Goal: Check status: Check status

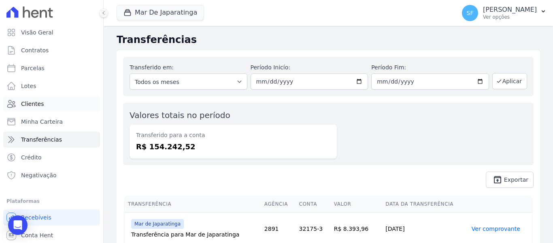
click at [36, 106] on span "Clientes" at bounding box center [32, 104] width 23 height 8
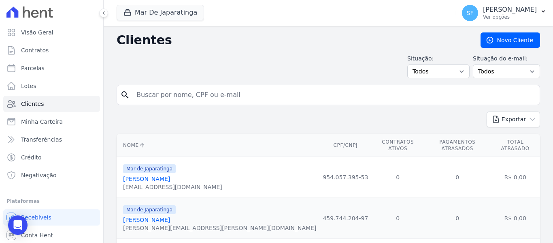
click at [253, 90] on input "search" at bounding box center [334, 95] width 405 height 16
paste input "95763422104"
type input "95763422104"
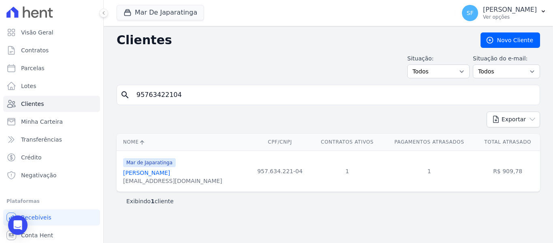
click at [162, 174] on link "[PERSON_NAME]" at bounding box center [146, 172] width 47 height 6
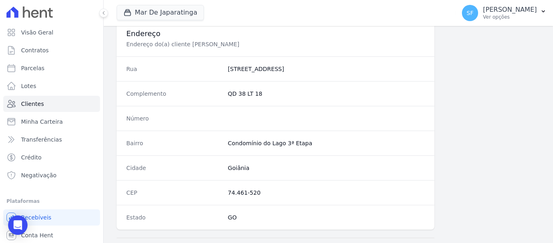
scroll to position [522, 0]
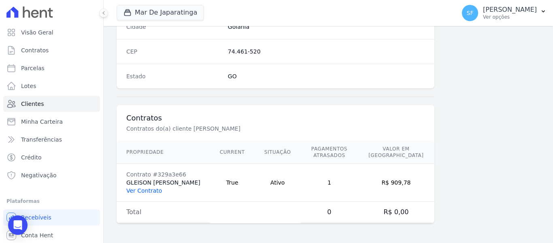
click at [158, 190] on link "Ver Contrato" at bounding box center [144, 190] width 36 height 6
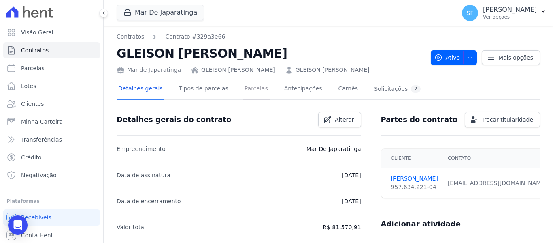
click at [245, 89] on link "Parcelas" at bounding box center [256, 89] width 27 height 21
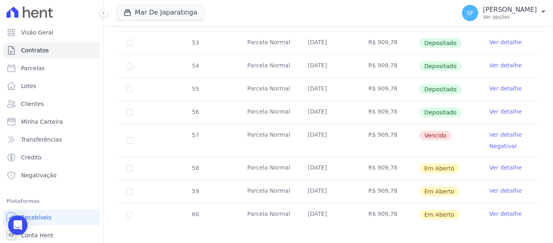
scroll to position [288, 0]
click at [503, 130] on link "Ver detalhe" at bounding box center [506, 134] width 32 height 8
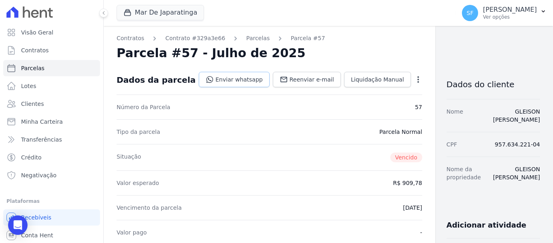
click at [203, 82] on link "Enviar whatsapp" at bounding box center [234, 79] width 71 height 15
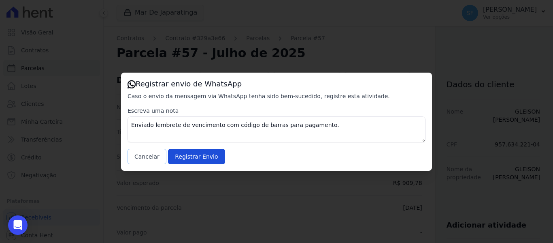
click at [142, 156] on button "Cancelar" at bounding box center [147, 156] width 39 height 15
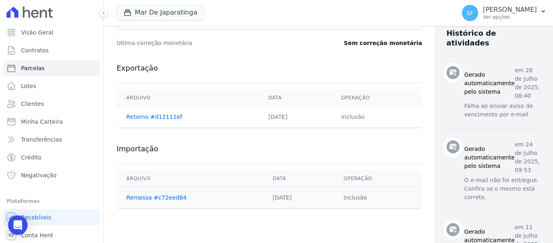
scroll to position [203, 0]
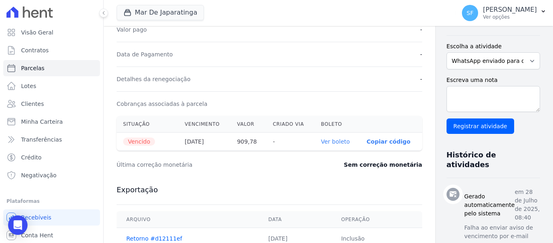
click at [321, 143] on link "Ver boleto" at bounding box center [335, 141] width 29 height 6
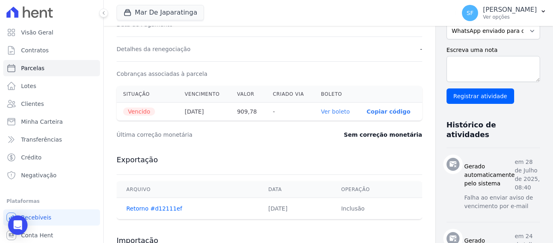
scroll to position [284, 0]
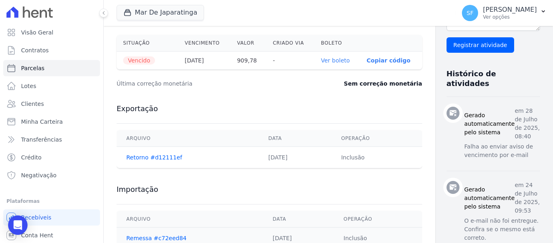
click at [367, 62] on p "Copiar código" at bounding box center [389, 60] width 44 height 6
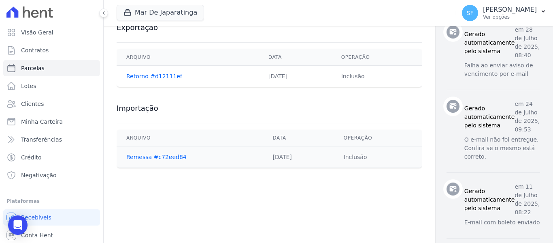
scroll to position [435, 0]
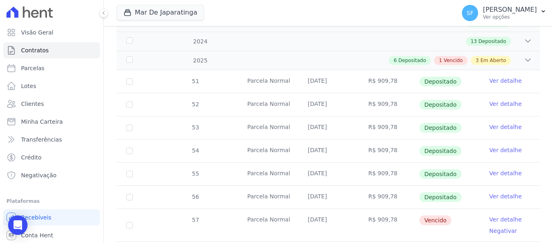
scroll to position [162, 0]
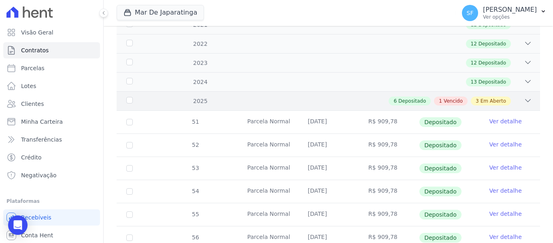
click at [524, 96] on icon at bounding box center [528, 100] width 8 height 8
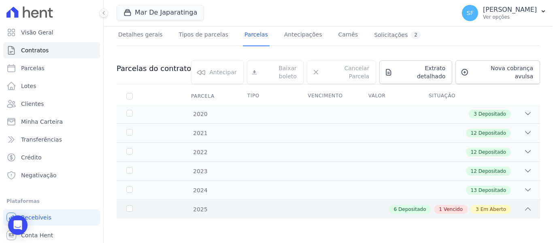
scroll to position [47, 0]
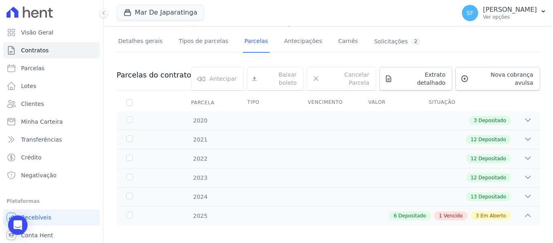
click at [491, 212] on span "Em Aberto" at bounding box center [494, 215] width 26 height 7
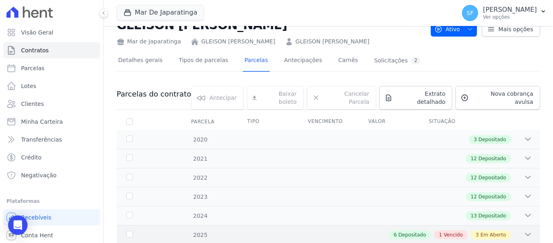
scroll to position [0, 0]
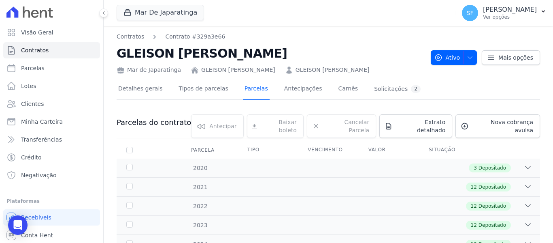
click at [244, 88] on link "Parcelas" at bounding box center [256, 89] width 27 height 21
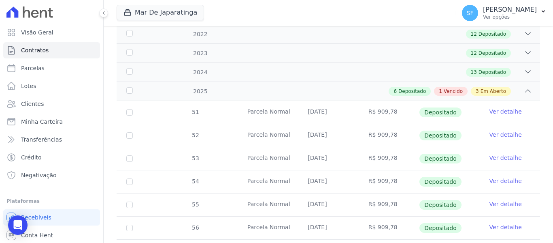
scroll to position [203, 0]
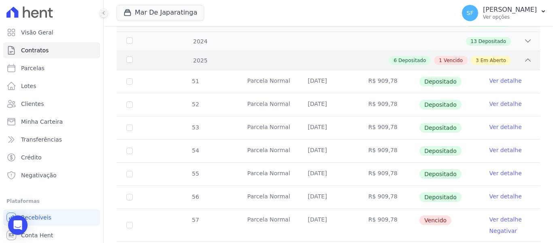
click at [483, 57] on span "Em Aberto" at bounding box center [494, 60] width 26 height 7
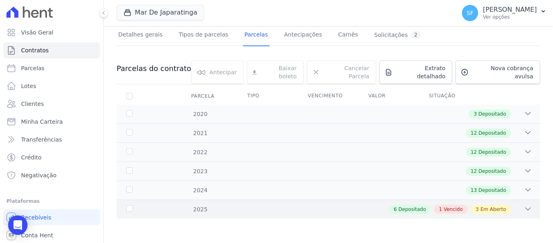
scroll to position [47, 0]
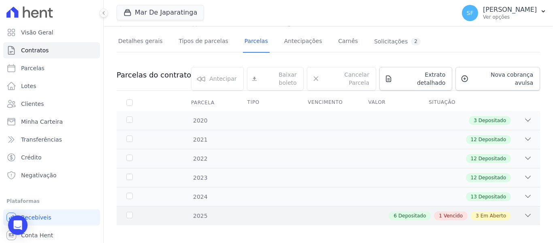
click at [524, 211] on icon at bounding box center [528, 215] width 8 height 8
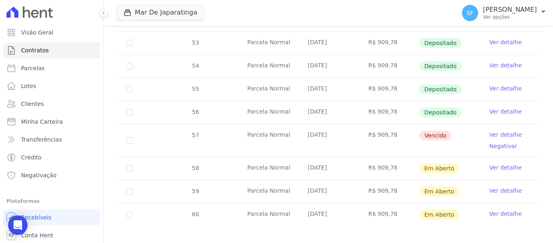
scroll to position [288, 0]
click at [504, 162] on link "Ver detalhe" at bounding box center [506, 166] width 32 height 8
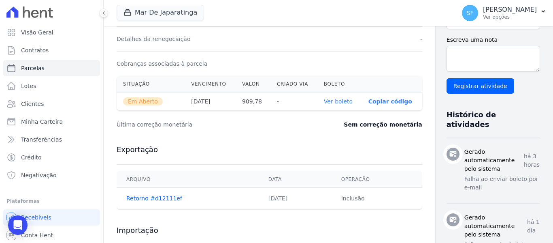
scroll to position [243, 0]
click at [324, 101] on link "Ver boleto" at bounding box center [338, 101] width 29 height 6
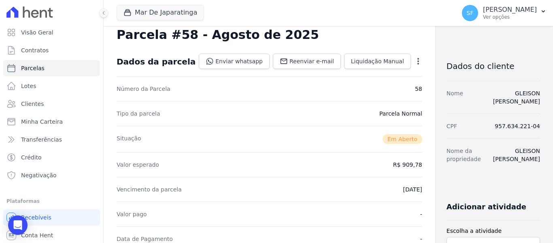
scroll to position [0, 0]
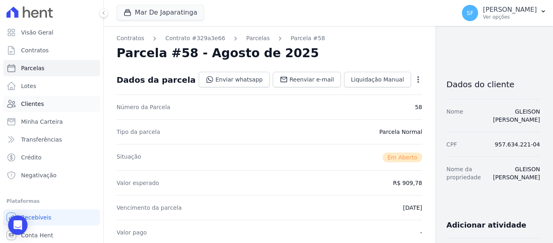
click at [42, 100] on link "Clientes" at bounding box center [51, 104] width 97 height 16
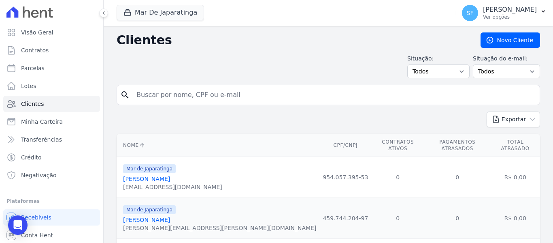
click at [151, 97] on input "search" at bounding box center [334, 95] width 405 height 16
paste input "086.980.095-73"
type input "086.980.095-73"
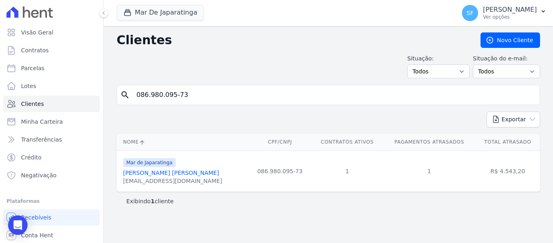
click at [160, 175] on link "[PERSON_NAME] [PERSON_NAME]" at bounding box center [171, 172] width 96 height 6
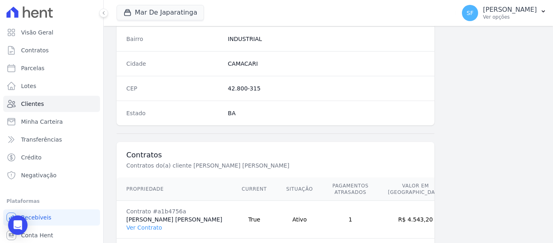
scroll to position [522, 0]
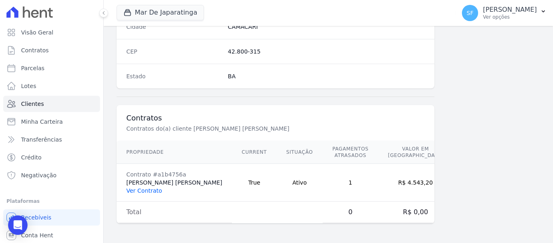
click at [151, 190] on link "Ver Contrato" at bounding box center [144, 190] width 36 height 6
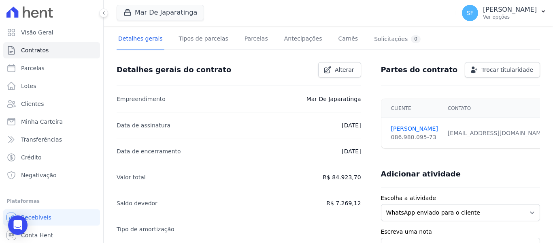
scroll to position [36, 0]
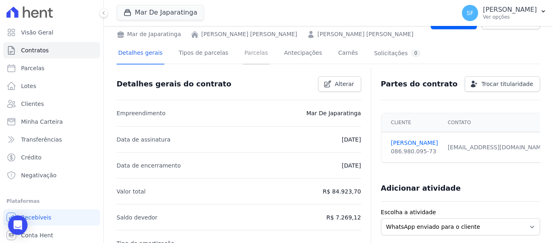
click at [247, 58] on link "Parcelas" at bounding box center [256, 53] width 27 height 21
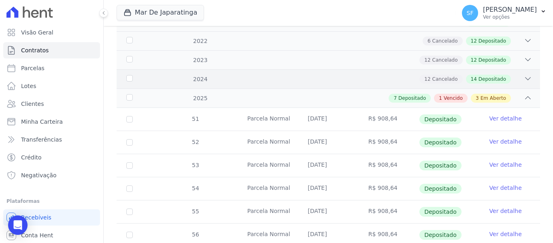
scroll to position [203, 0]
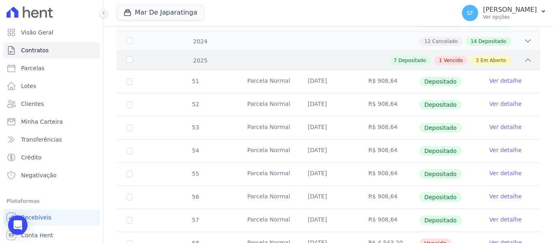
click at [489, 57] on span "Em Aberto" at bounding box center [494, 60] width 26 height 7
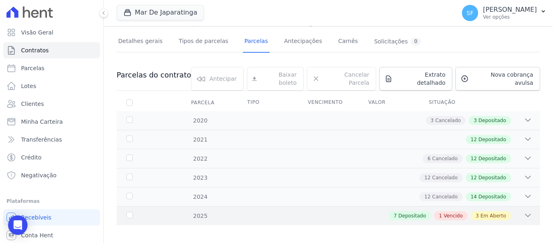
click at [524, 211] on icon at bounding box center [528, 215] width 8 height 8
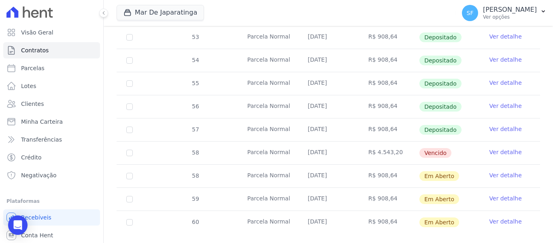
scroll to position [301, 0]
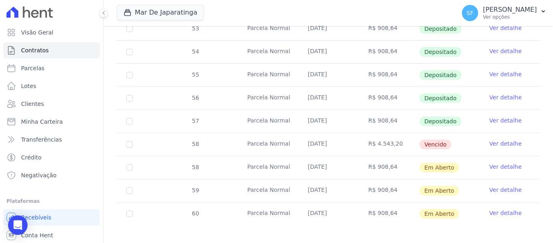
click at [502, 139] on link "Ver detalhe" at bounding box center [506, 143] width 32 height 8
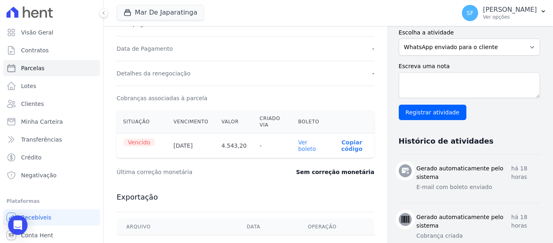
scroll to position [204, 0]
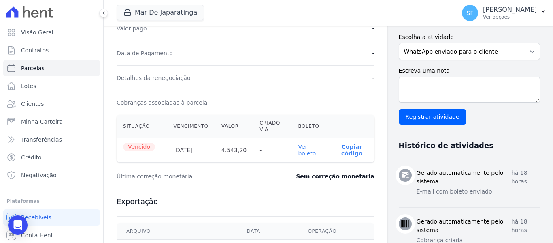
click at [302, 151] on link "Ver boleto" at bounding box center [307, 149] width 18 height 13
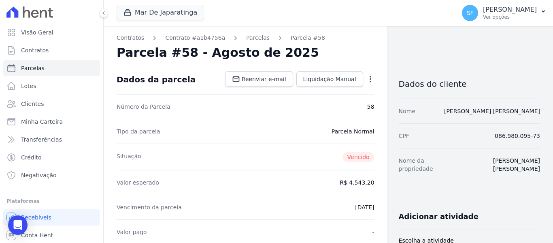
scroll to position [0, 0]
